Goal: Task Accomplishment & Management: Manage account settings

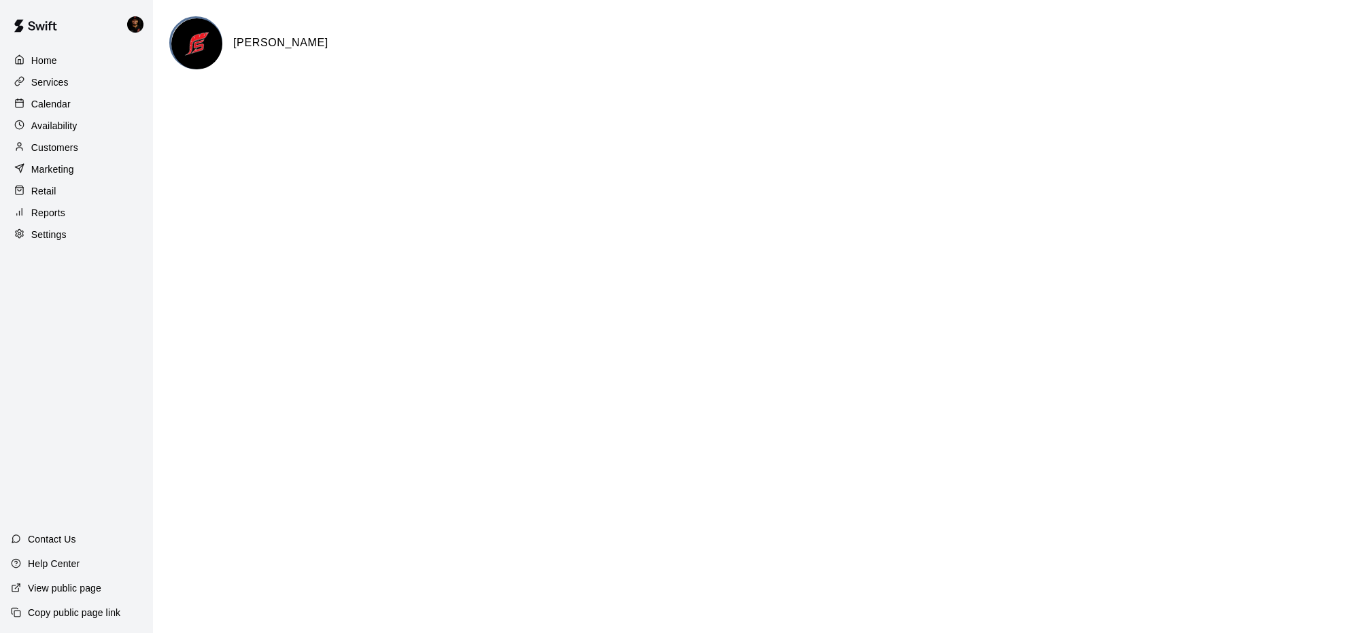
click at [80, 133] on div "Availability" at bounding box center [76, 126] width 131 height 20
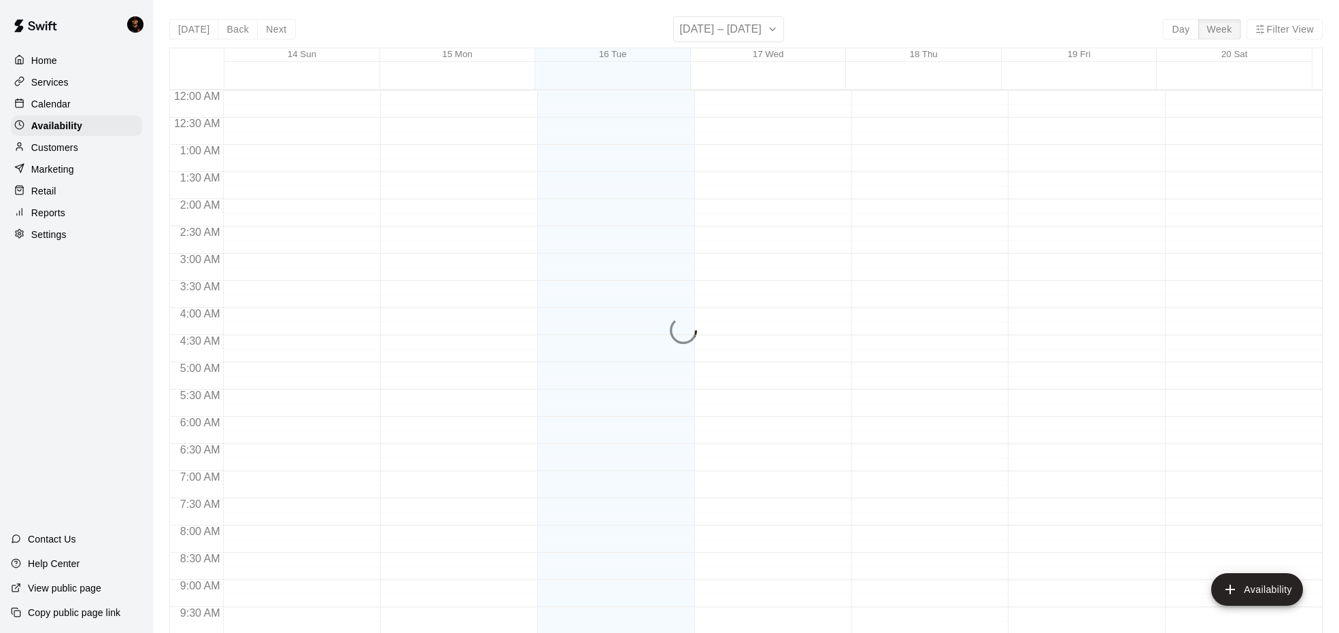
scroll to position [748, 0]
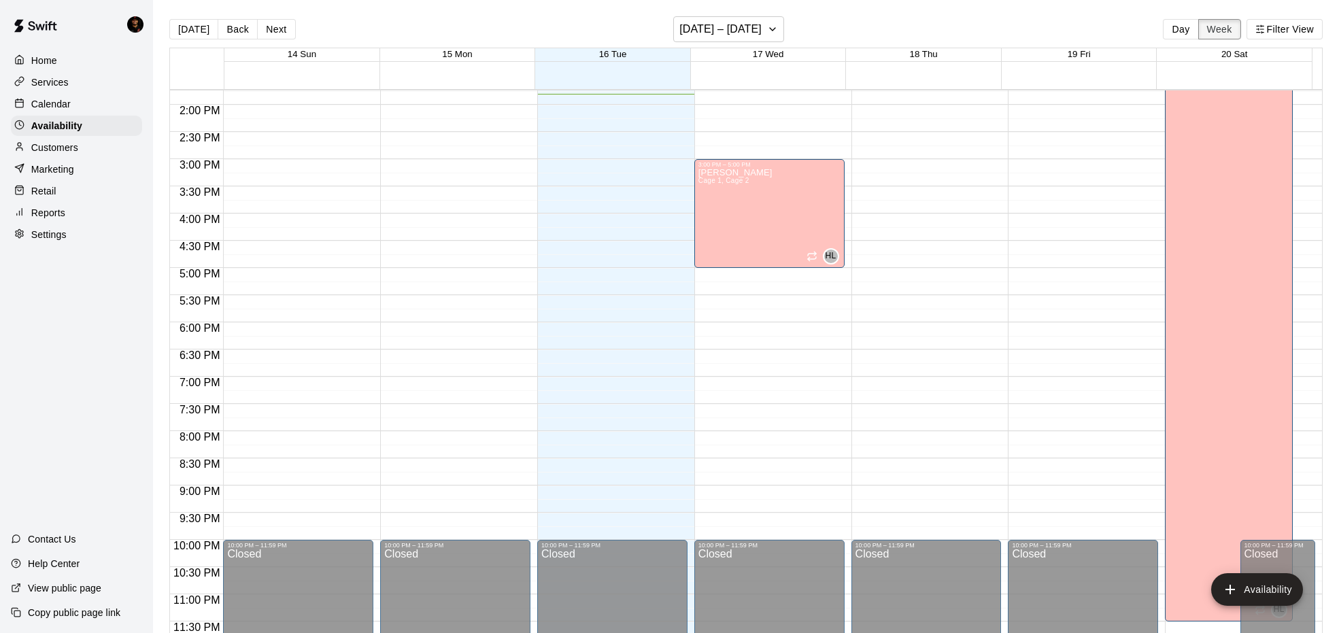
click at [1225, 22] on button "Week" at bounding box center [1219, 29] width 43 height 20
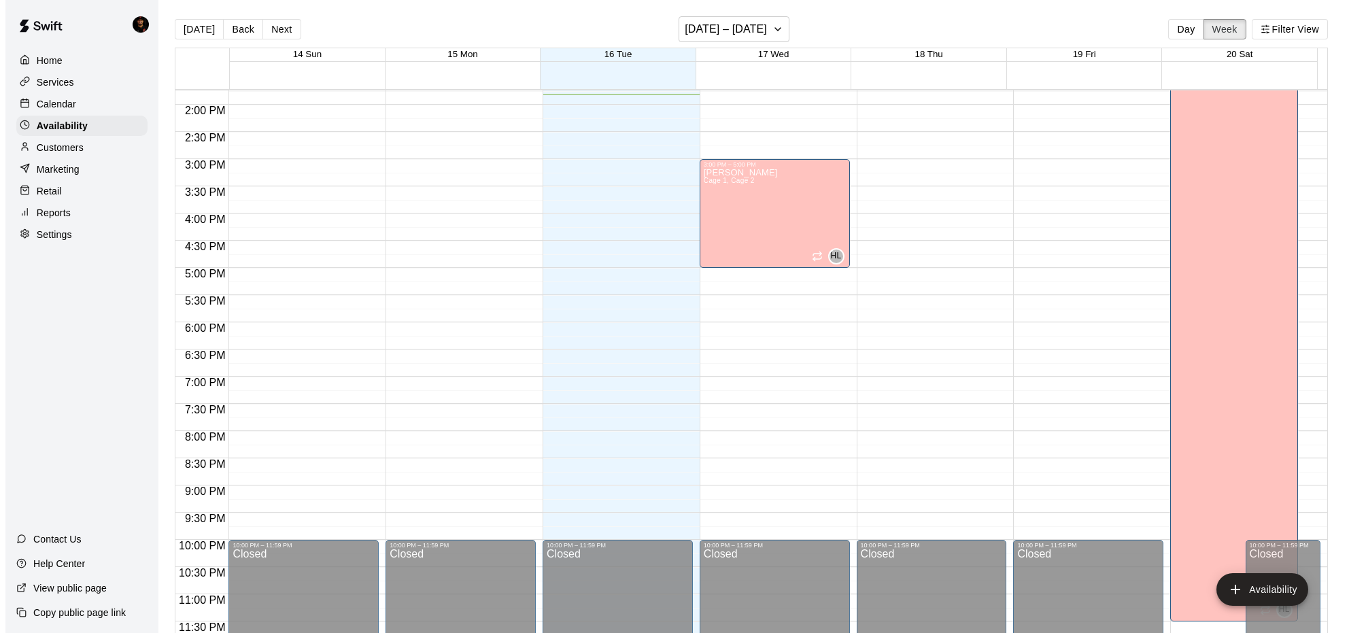
scroll to position [740, 0]
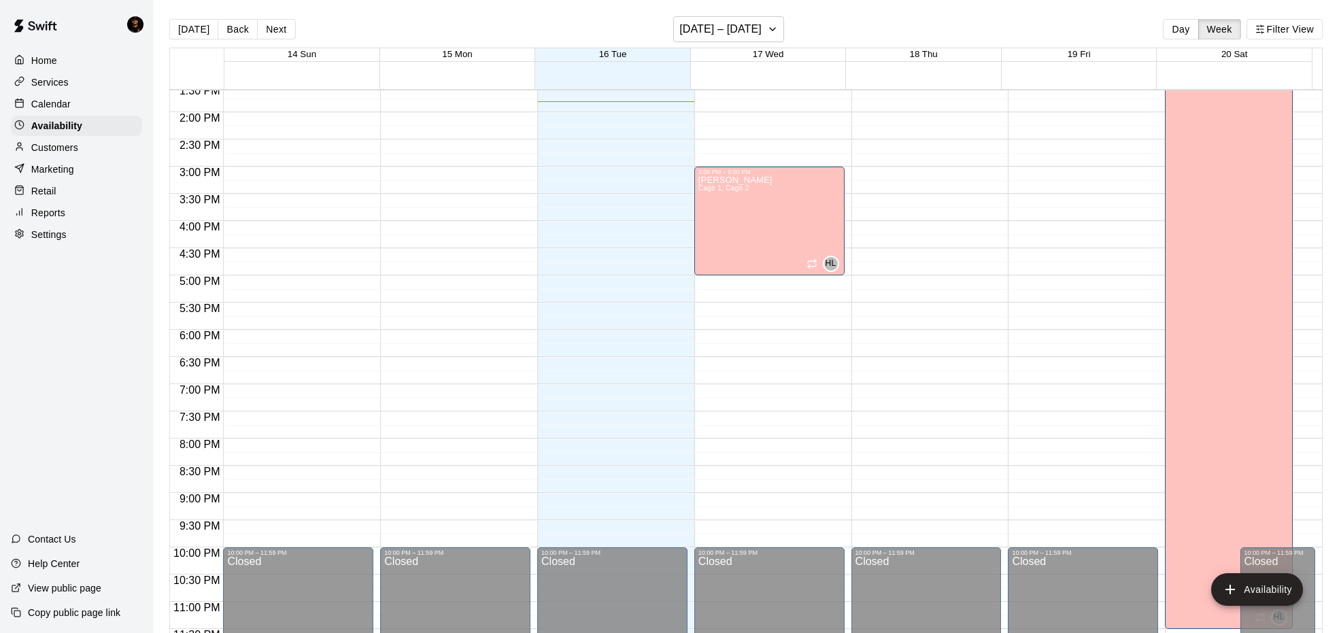
click at [1017, 172] on div "12:00 AM – 8:00 AM Closed 10:00 PM – 11:59 PM Closed" at bounding box center [1083, 4] width 150 height 1306
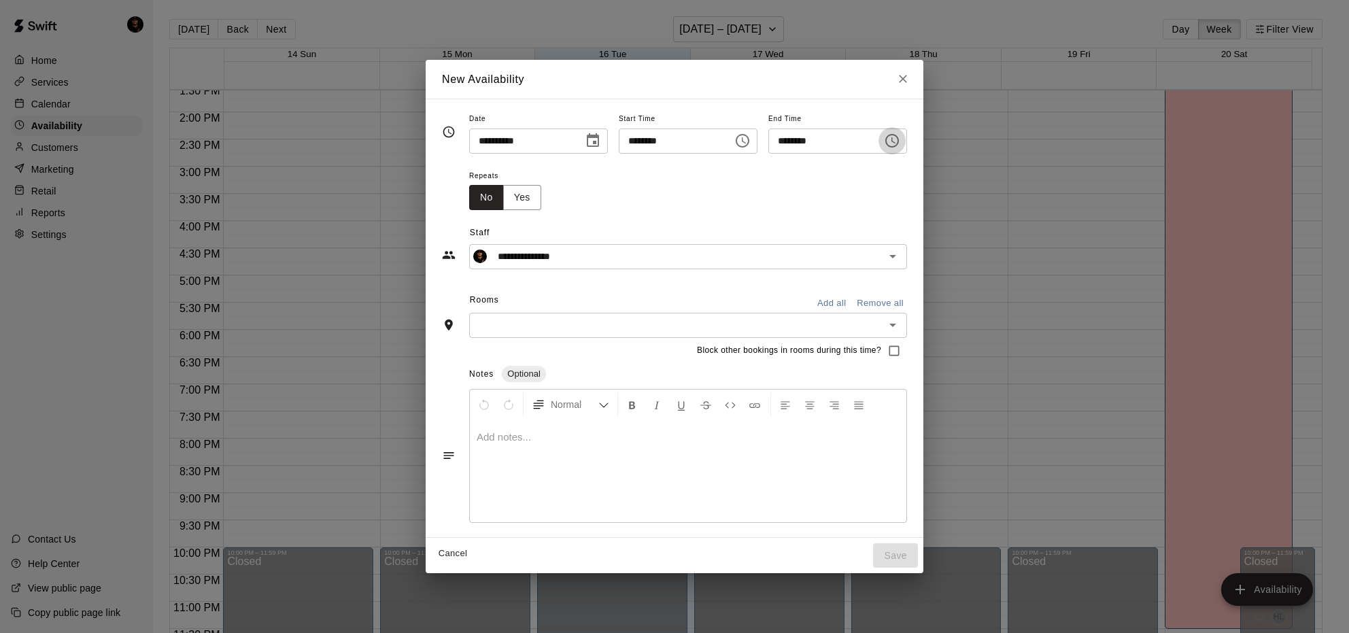
click at [896, 143] on icon "Choose time, selected time is 3:30 PM" at bounding box center [893, 140] width 4 height 6
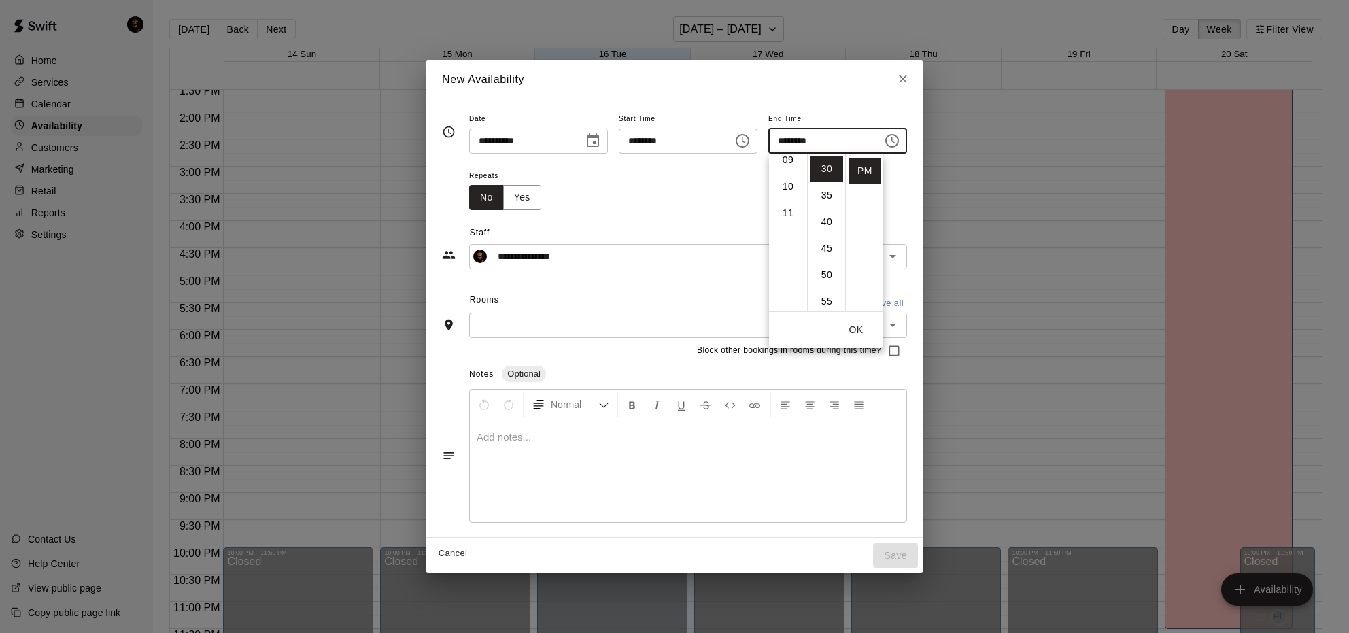
scroll to position [209, 0]
click at [787, 224] on li "10" at bounding box center [788, 225] width 33 height 25
click at [832, 169] on li "00" at bounding box center [827, 166] width 33 height 25
type input "********"
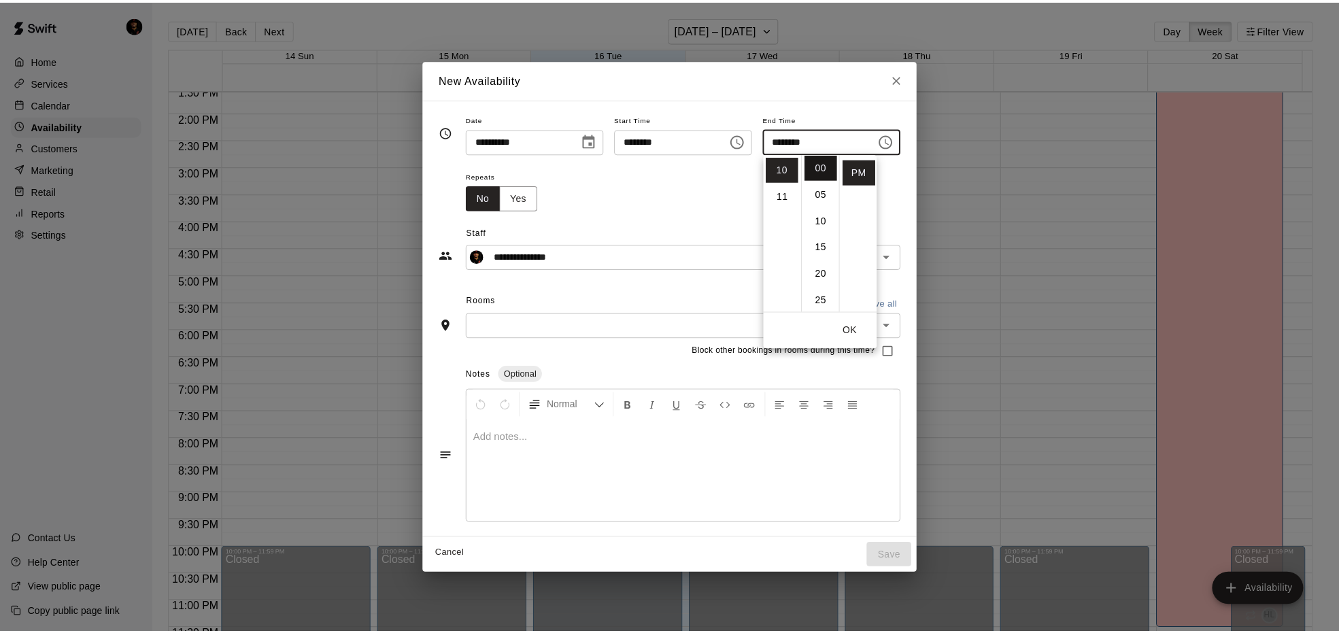
scroll to position [0, 0]
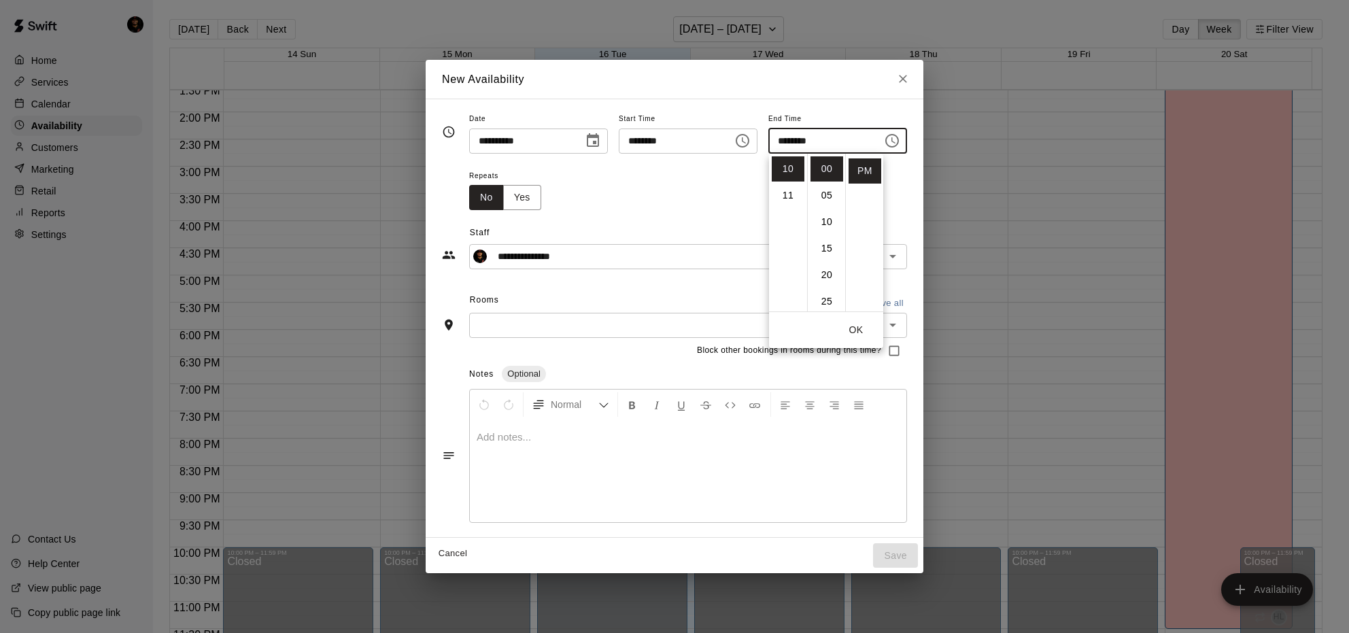
click at [587, 208] on div "Repeats No Yes" at bounding box center [688, 188] width 438 height 43
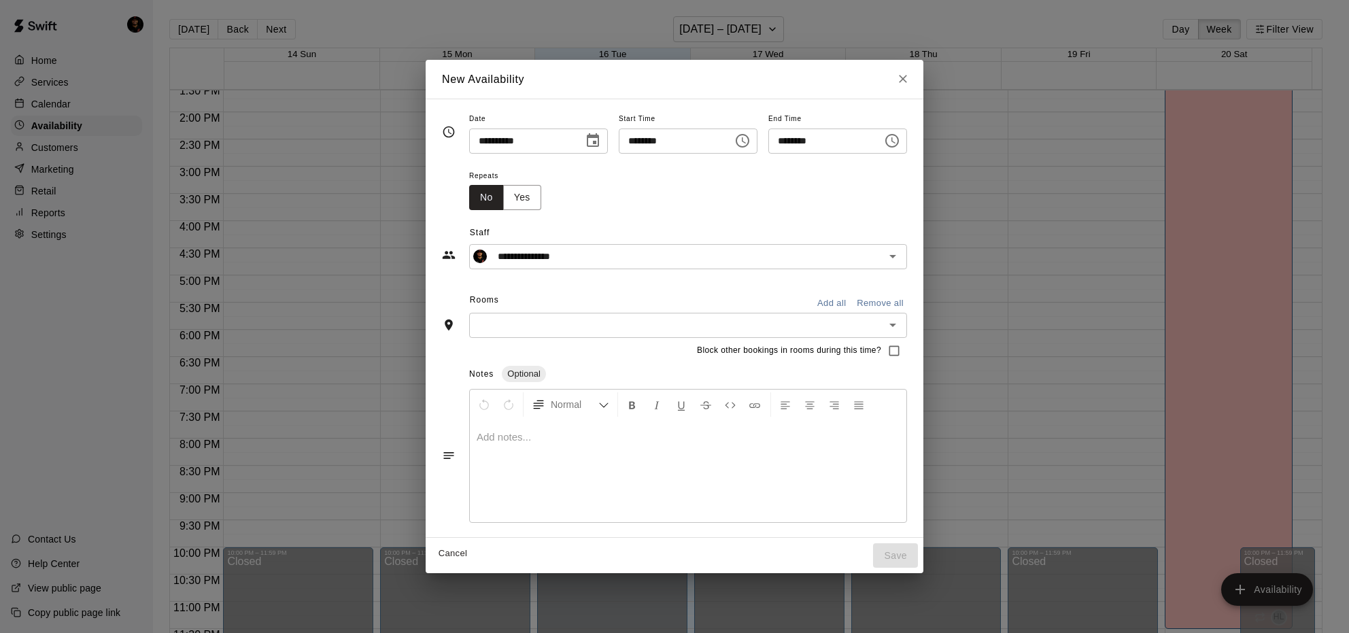
click at [541, 313] on div "​" at bounding box center [688, 325] width 438 height 25
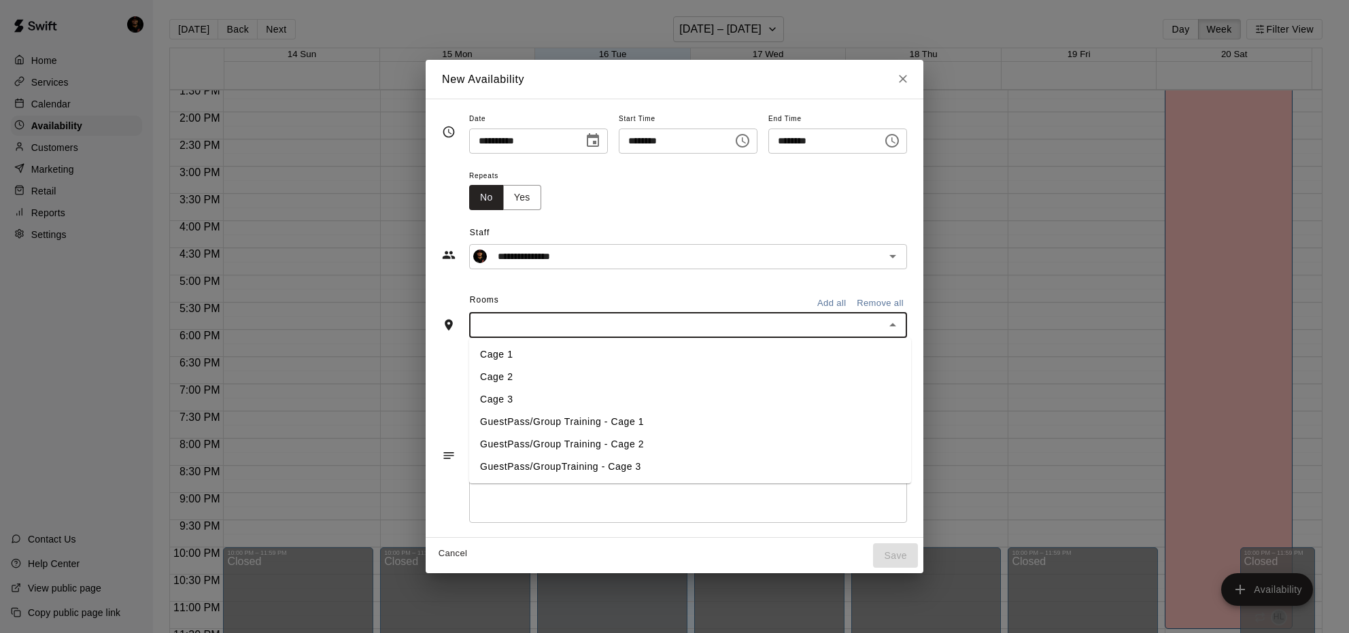
click at [528, 352] on li "Cage 1" at bounding box center [690, 354] width 442 height 22
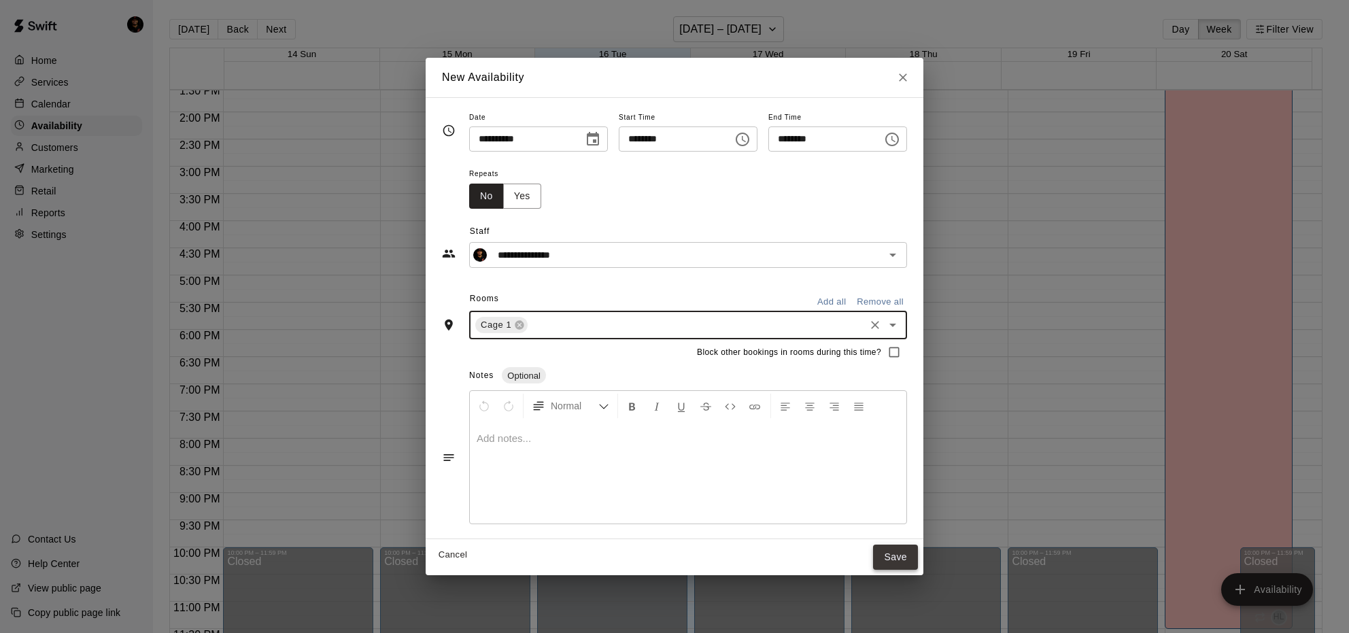
click at [884, 547] on button "Save" at bounding box center [895, 557] width 45 height 25
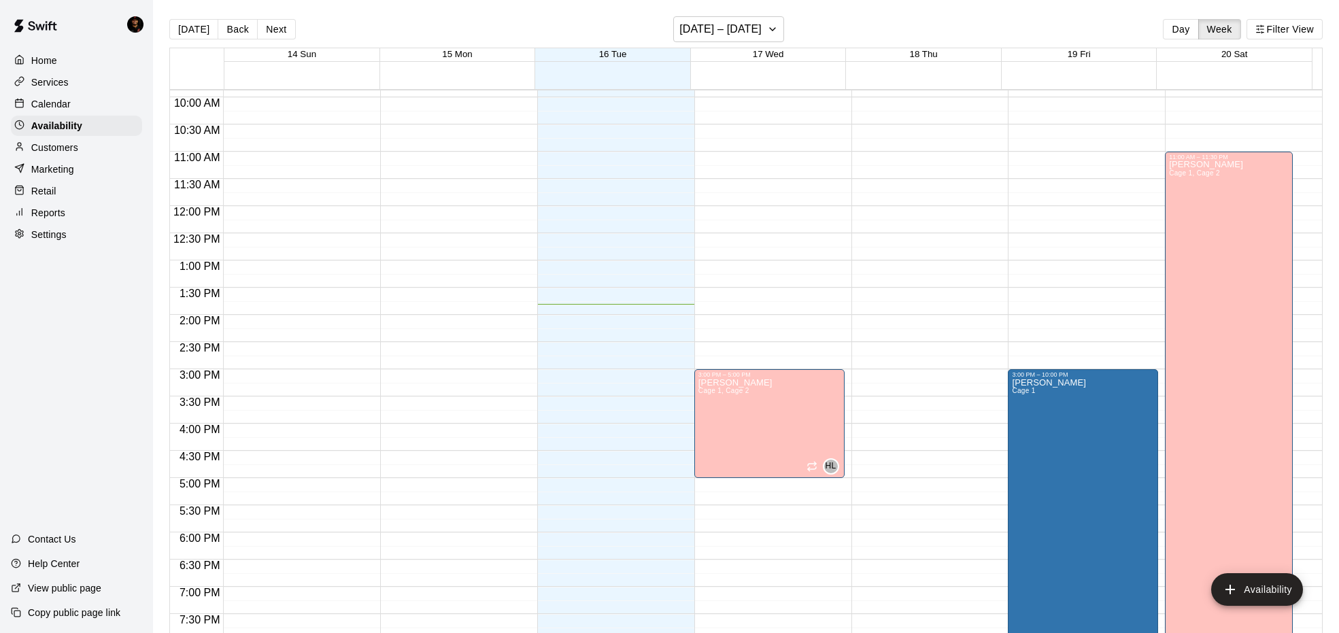
scroll to position [706, 0]
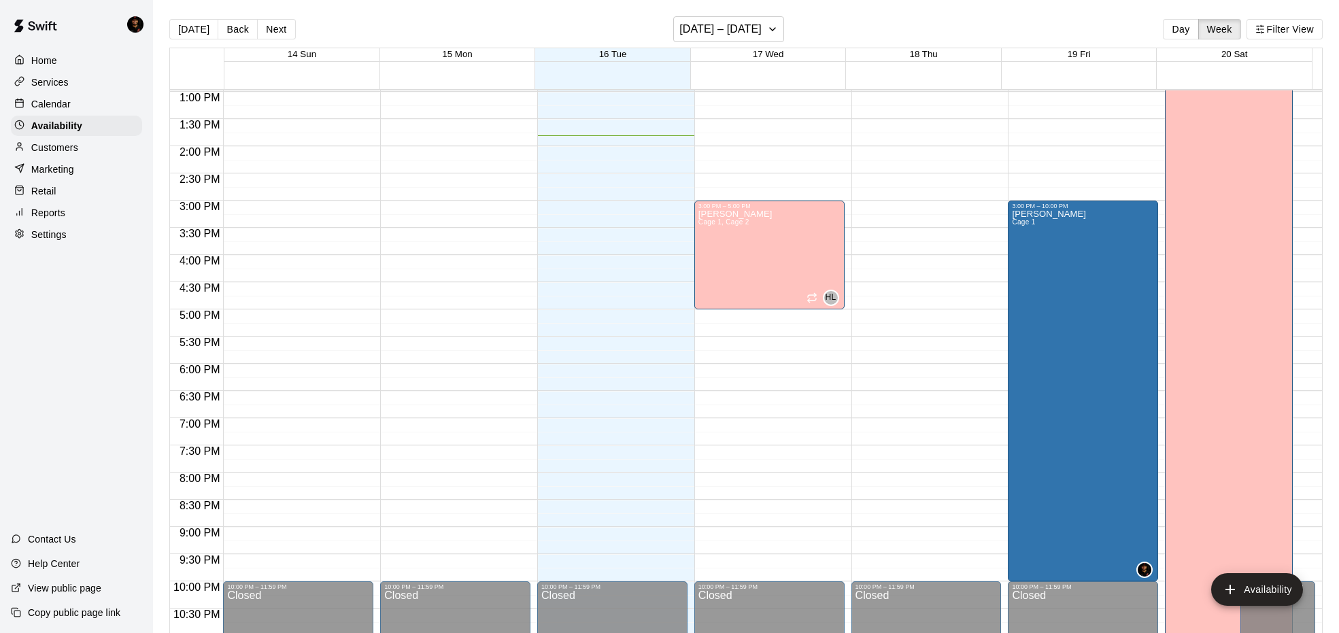
click at [54, 137] on div "Customers" at bounding box center [76, 147] width 131 height 20
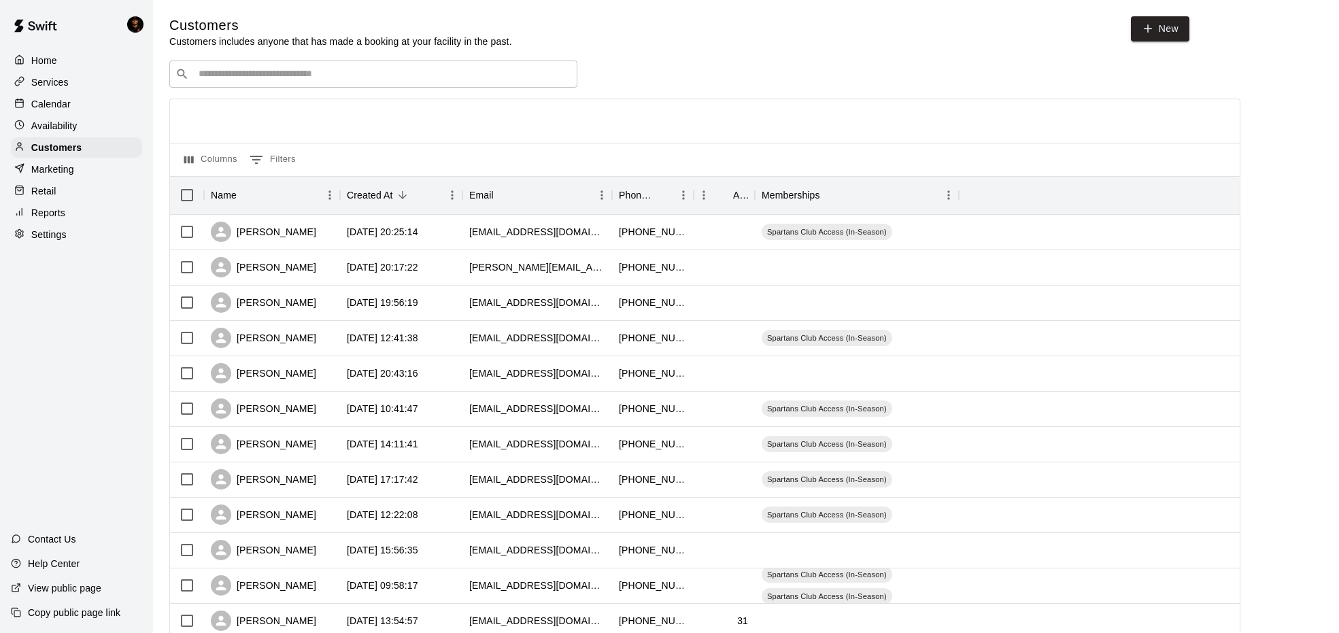
click at [78, 63] on div "Home" at bounding box center [76, 60] width 131 height 20
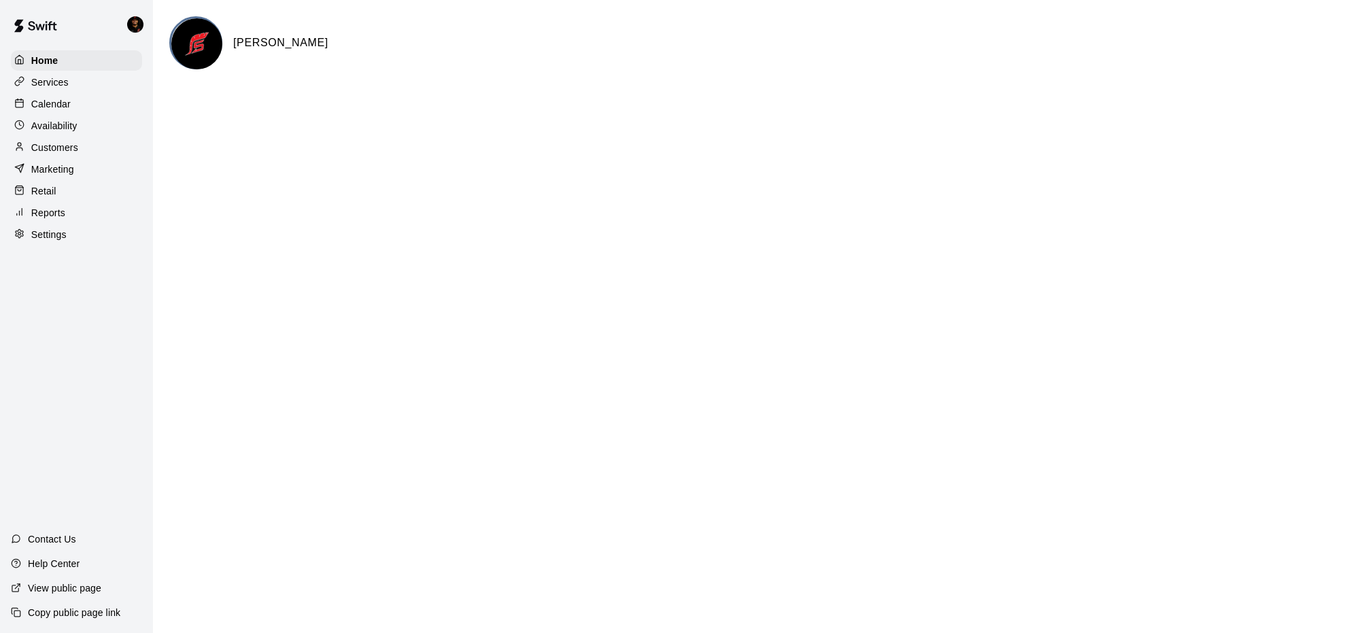
click at [10, 70] on div "Home Services Calendar Availability Customers Marketing Retail Reports Settings" at bounding box center [76, 147] width 153 height 197
click at [23, 74] on div "Services" at bounding box center [76, 82] width 131 height 20
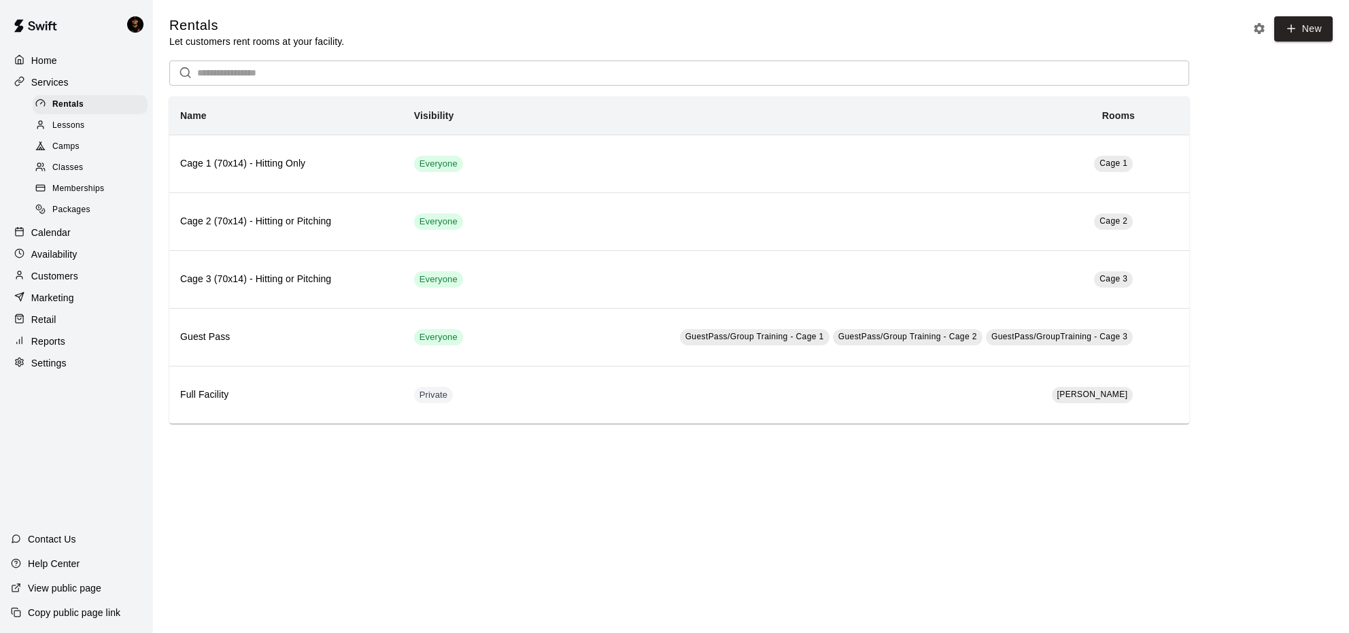
click at [49, 52] on div "Home" at bounding box center [76, 60] width 131 height 20
